Goal: Transaction & Acquisition: Obtain resource

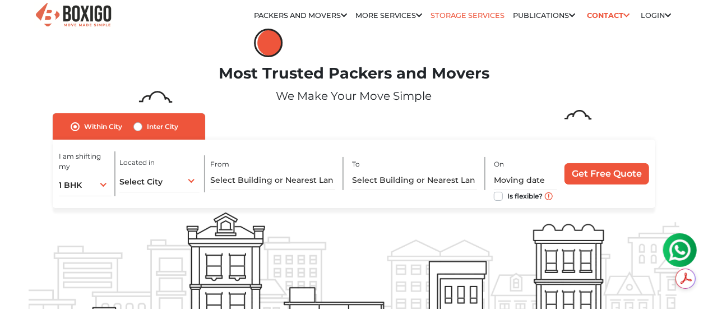
click at [464, 15] on link "Storage Services" at bounding box center [468, 15] width 74 height 8
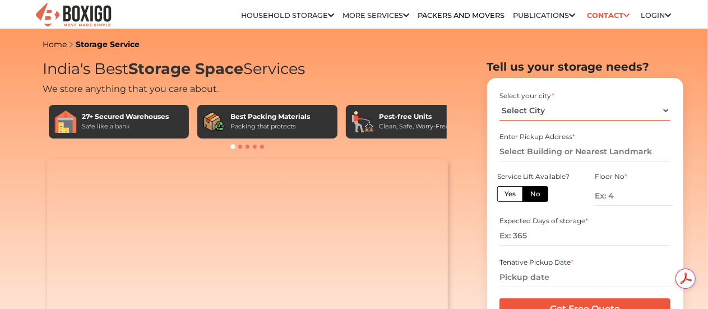
click at [666, 113] on select "Select City Bangalore Bengaluru Bhopal Bhubaneswar Chennai Coimbatore Cuttack D…" at bounding box center [585, 111] width 171 height 20
select select "[GEOGRAPHIC_DATA]"
click at [500, 105] on select "Select City Bangalore Bengaluru Bhopal Bhubaneswar Chennai Coimbatore Cuttack D…" at bounding box center [585, 111] width 171 height 20
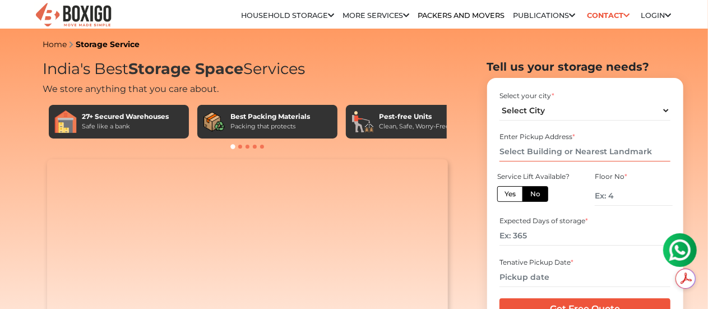
click at [560, 158] on input "text" at bounding box center [585, 152] width 171 height 20
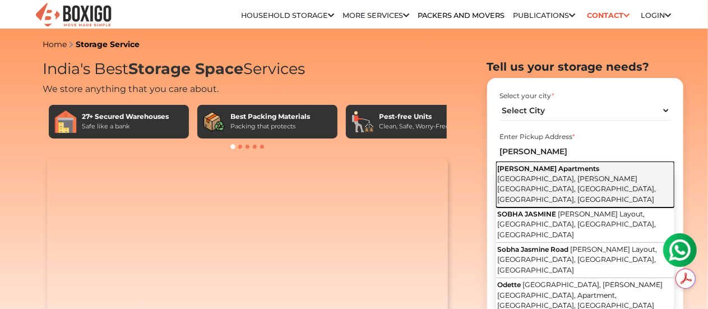
click at [574, 173] on span "Sobha Jasmine Apartments" at bounding box center [549, 168] width 102 height 8
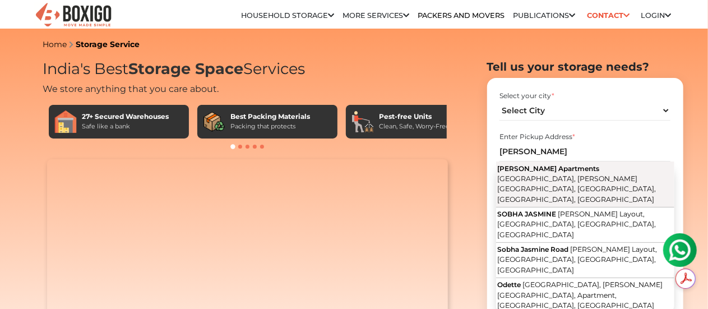
type input "Sobha Jasmine Apartments, Sobha Jasmine Road, Green Glen Layout, Bellandur, Ben…"
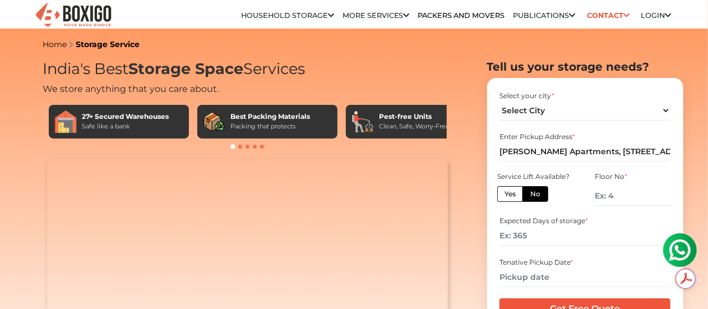
click at [510, 199] on label "Yes" at bounding box center [510, 194] width 26 height 16
click at [510, 196] on input "Yes" at bounding box center [508, 192] width 7 height 7
radio input "true"
click at [534, 240] on input "number" at bounding box center [585, 236] width 171 height 20
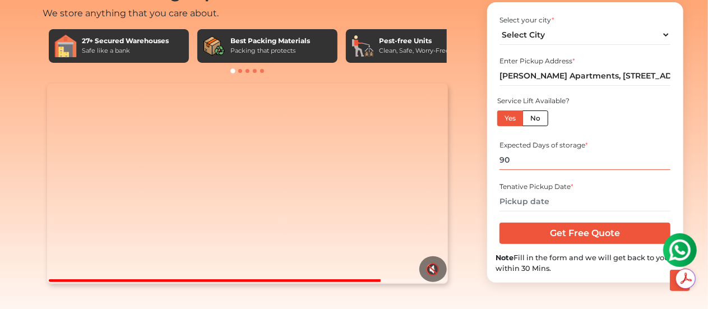
scroll to position [76, 0]
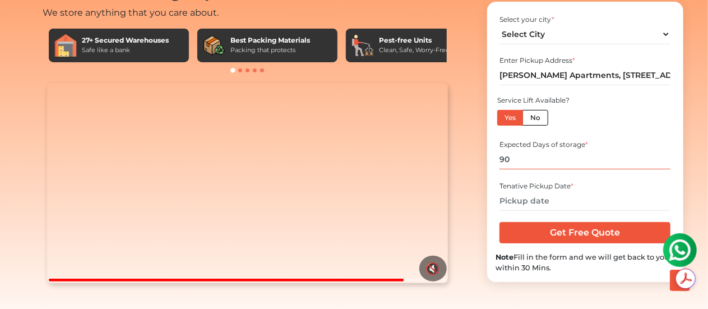
type input "90"
click at [538, 211] on input "text" at bounding box center [585, 201] width 171 height 20
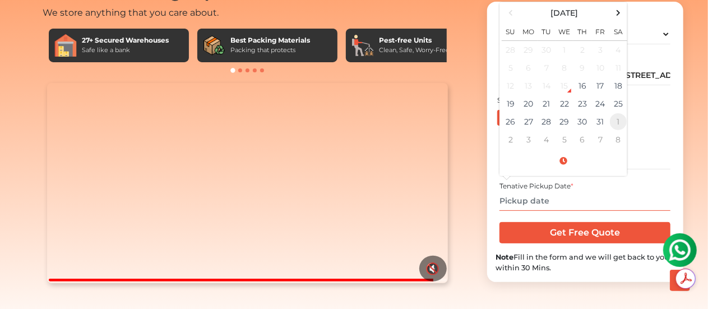
click at [618, 131] on td "1" at bounding box center [618, 122] width 18 height 18
type input "11/01/2025 12:00 AM"
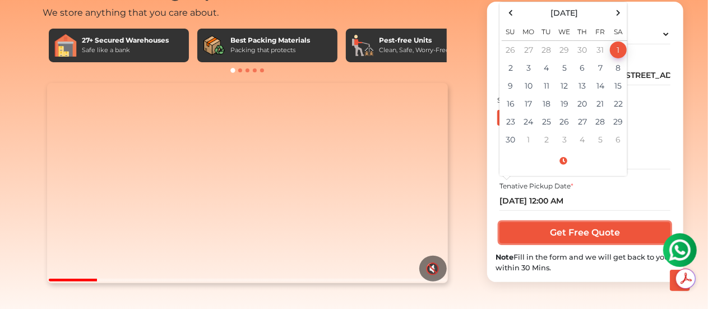
click at [584, 243] on input "Get Free Quote" at bounding box center [585, 232] width 171 height 21
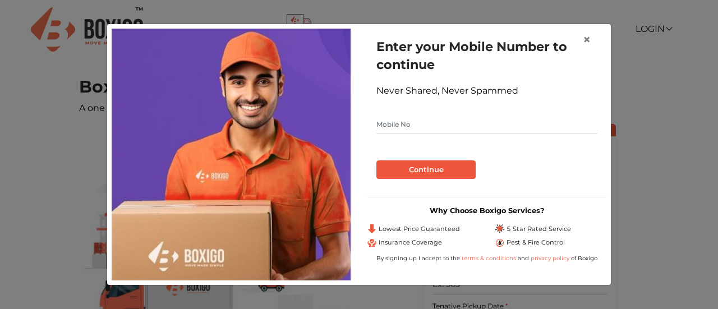
click at [438, 125] on input "text" at bounding box center [486, 125] width 221 height 18
type input "9845443027"
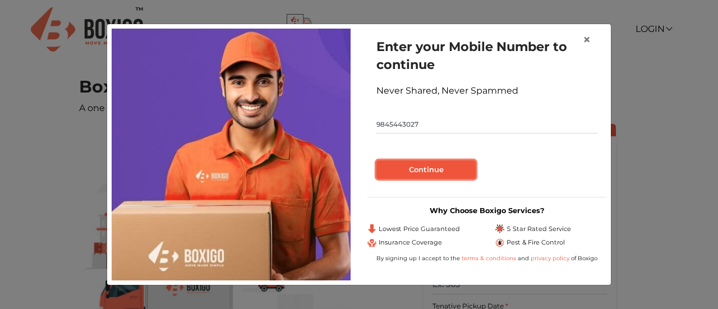
click at [428, 170] on button "Continue" at bounding box center [425, 169] width 99 height 19
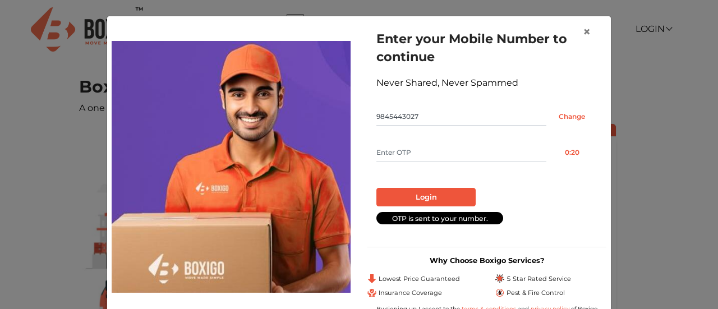
click at [409, 150] on input "text" at bounding box center [461, 153] width 170 height 18
type input "2331"
click at [414, 192] on button "Login" at bounding box center [425, 197] width 99 height 19
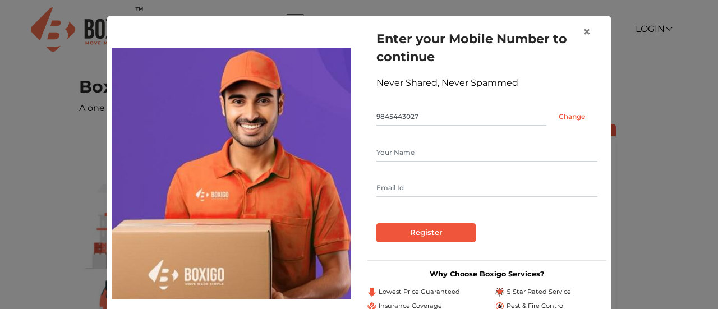
click at [415, 160] on input "text" at bounding box center [486, 153] width 221 height 18
type input "Sudhir Narain"
click at [468, 189] on input "sudhir.narain@nitlogis.com" at bounding box center [486, 188] width 221 height 18
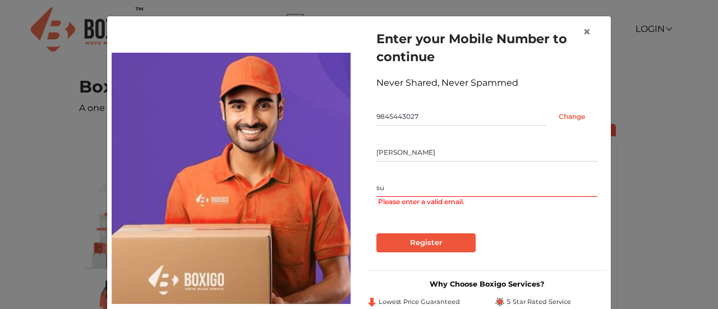
type input "s"
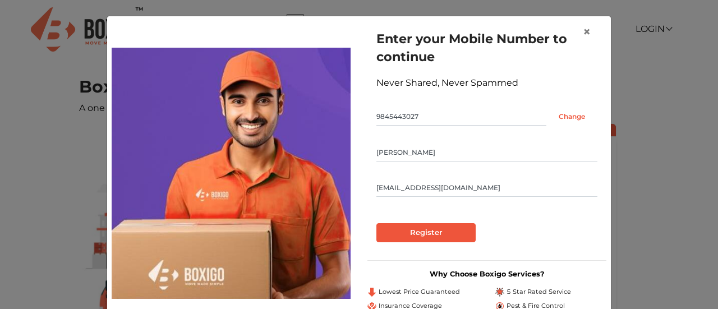
type input "narainsudhir@gmail.com"
click at [423, 232] on input "Register" at bounding box center [425, 232] width 99 height 19
